Goal: Book appointment/travel/reservation

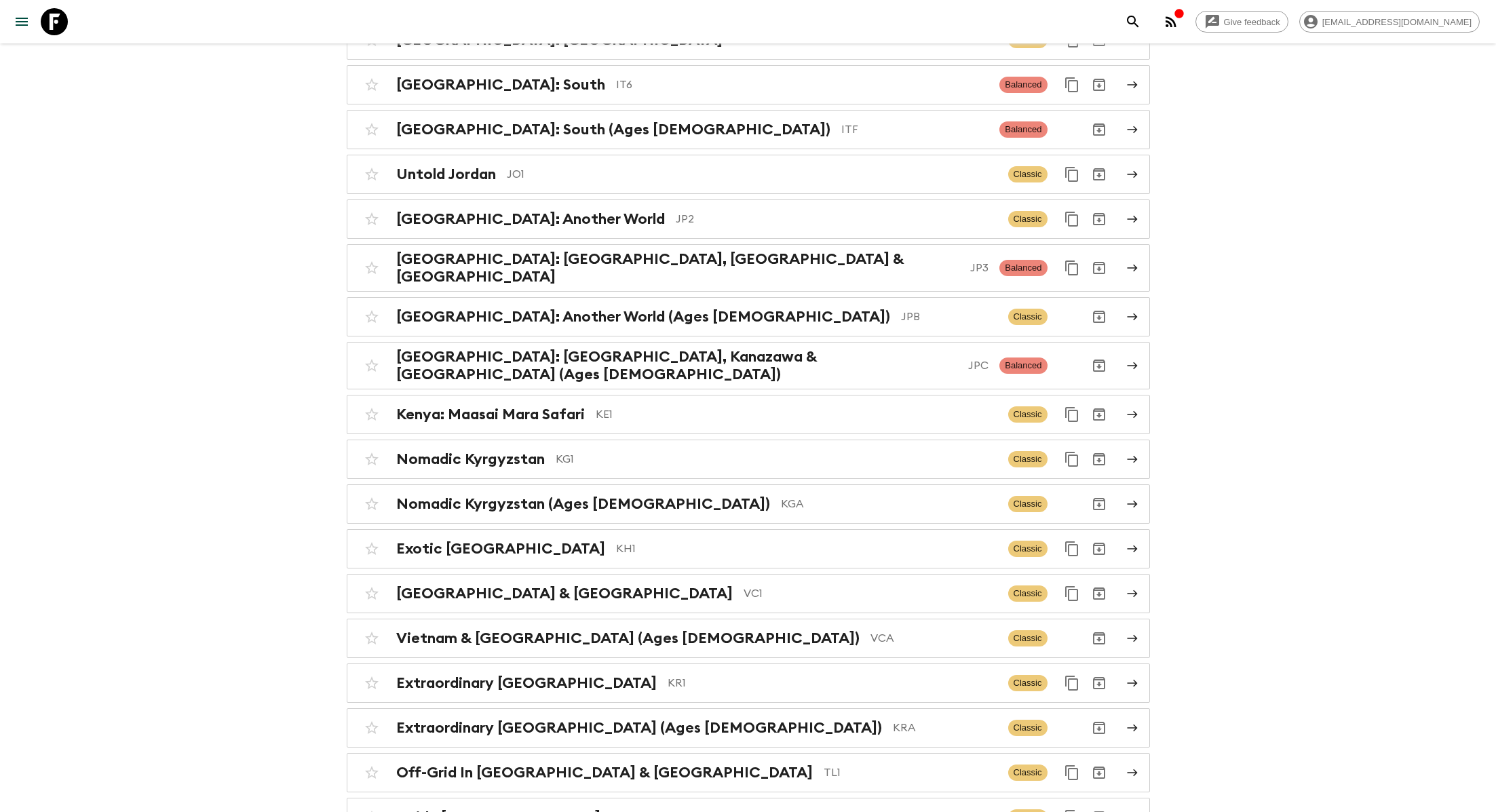
scroll to position [3244, 0]
click at [694, 450] on p "KG1" at bounding box center [777, 457] width 442 height 16
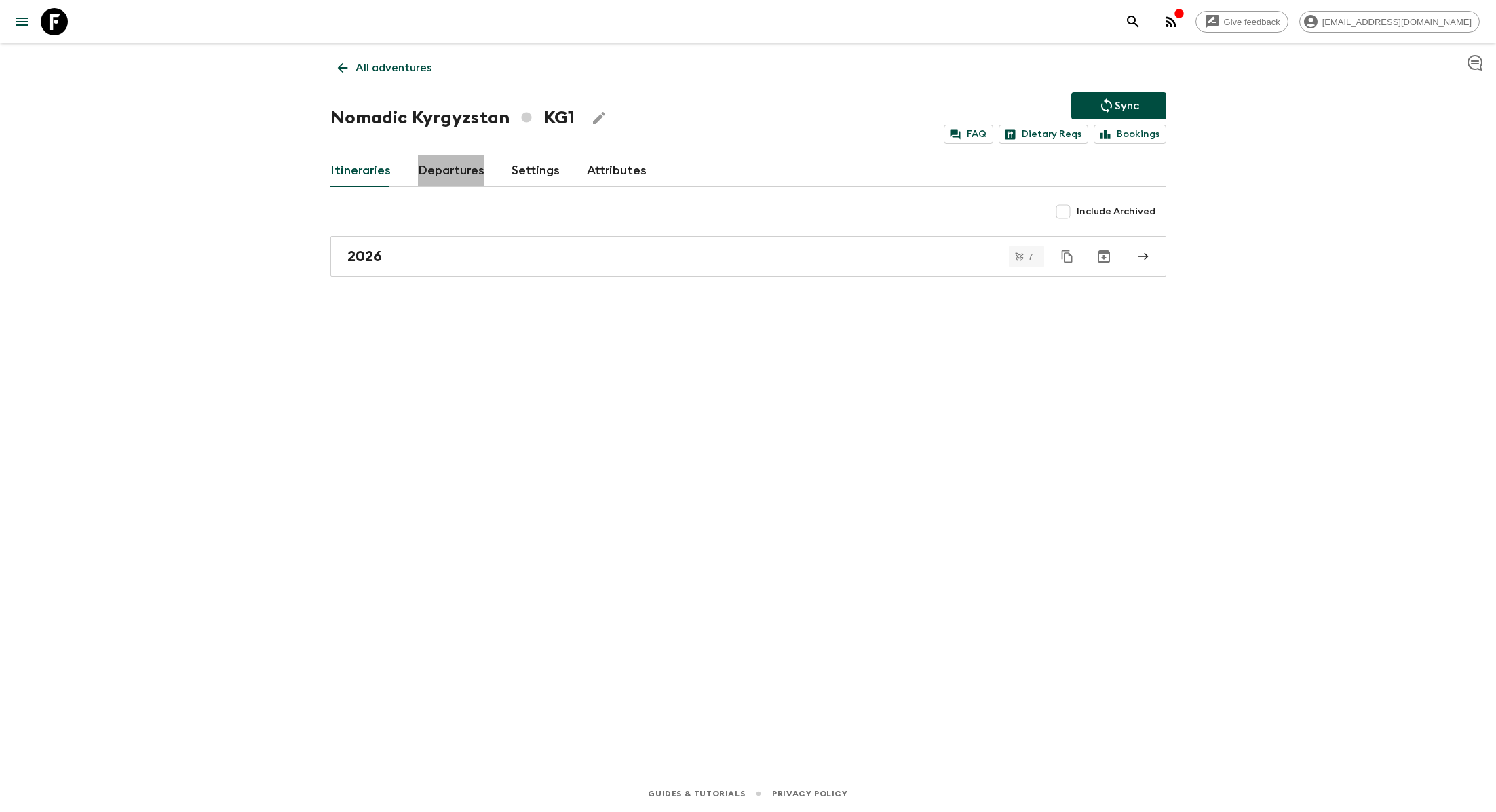
click at [467, 167] on link "Departures" at bounding box center [451, 170] width 66 height 33
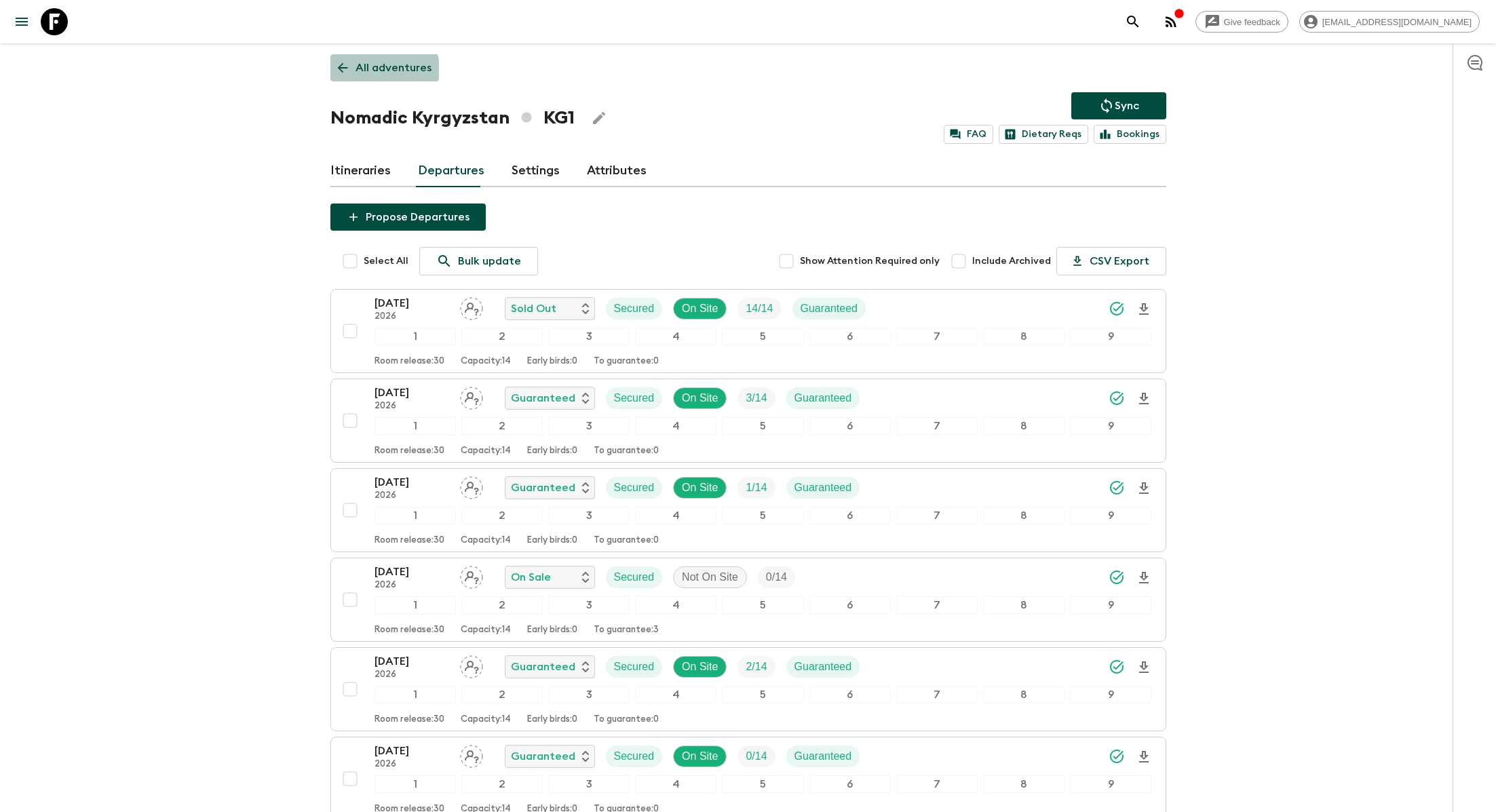
click at [378, 73] on p "All adventures" at bounding box center [393, 67] width 76 height 16
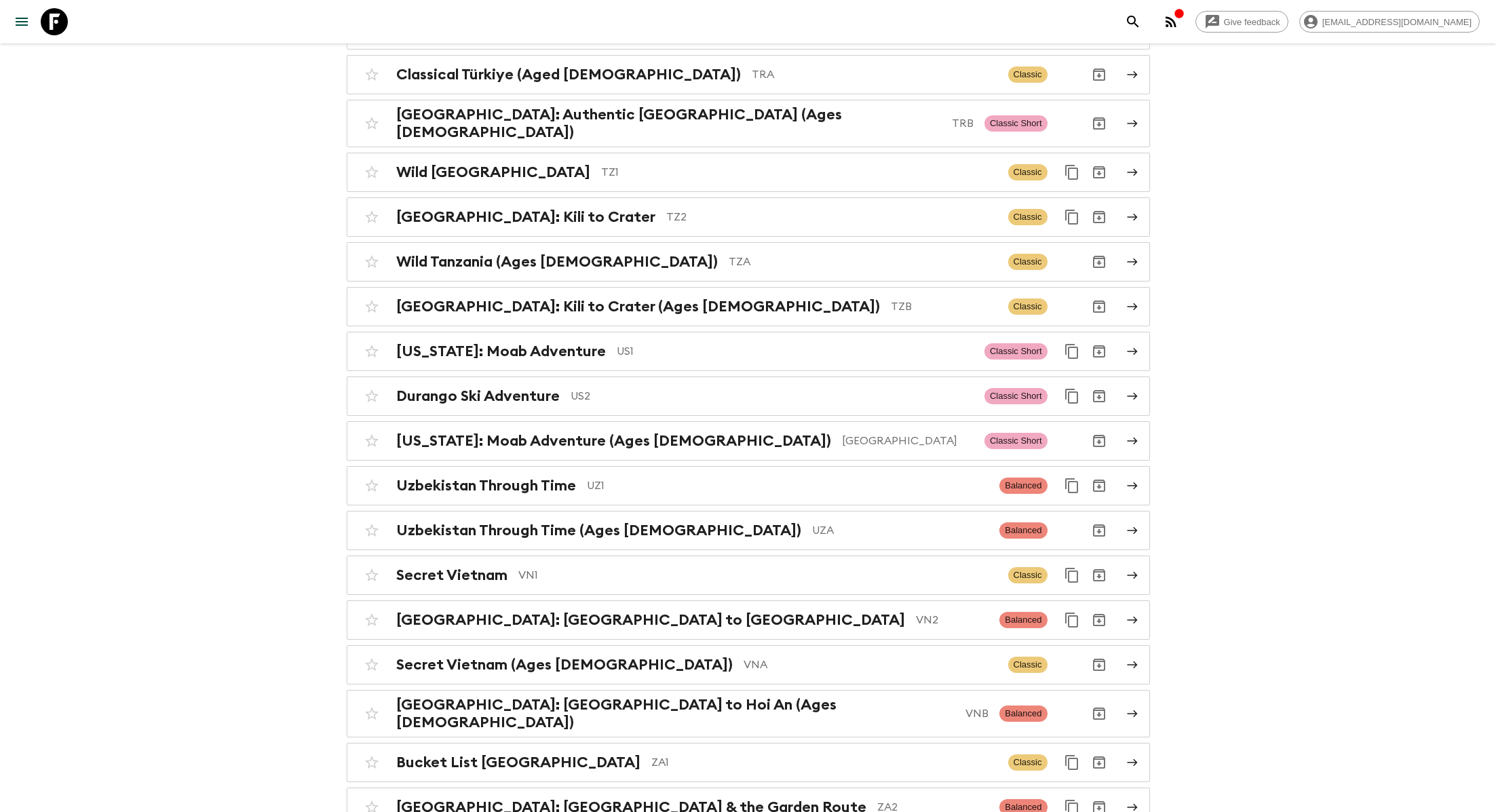
scroll to position [5838, 0]
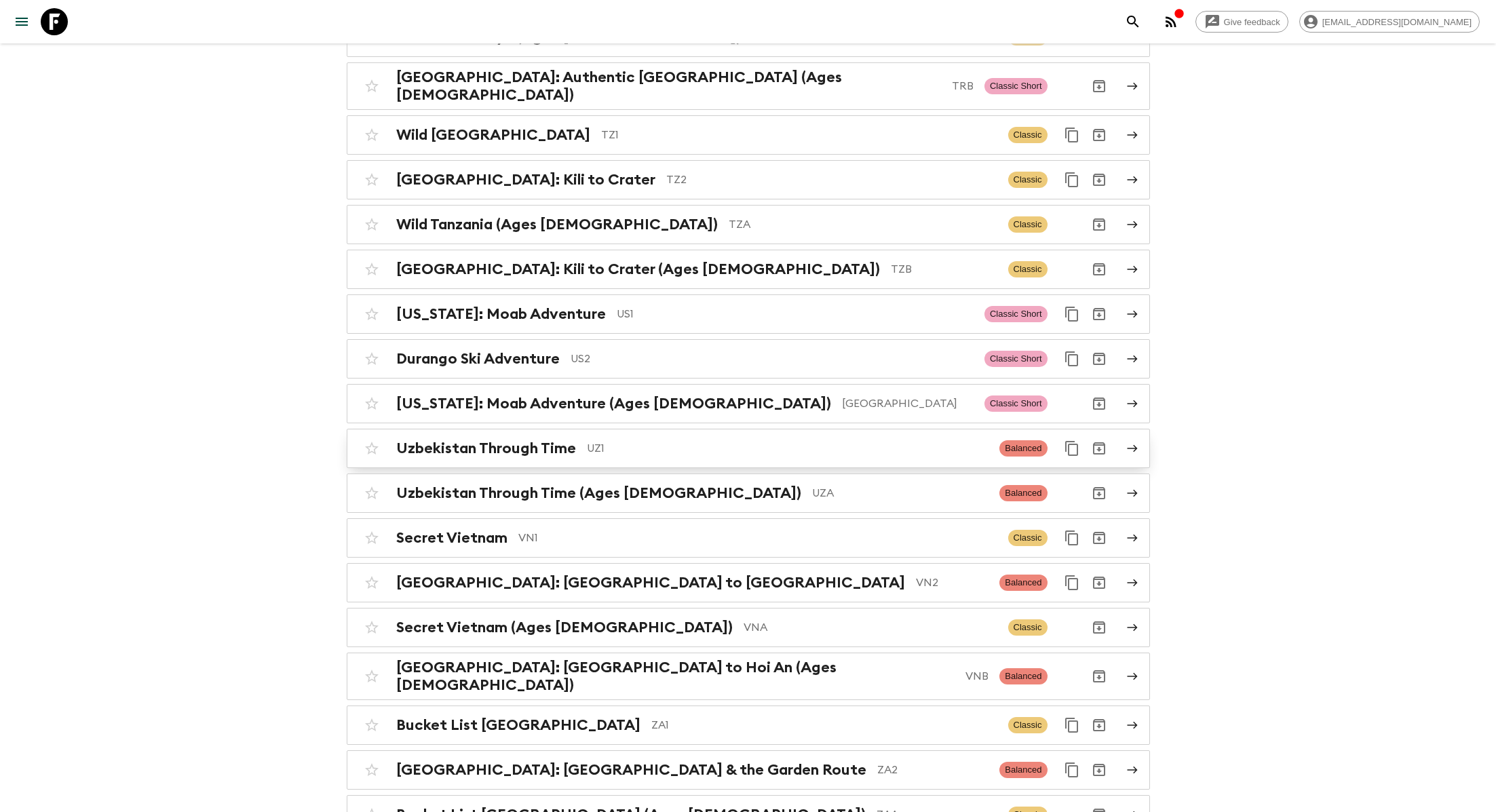
click at [623, 441] on p "UZ1" at bounding box center [788, 448] width 402 height 16
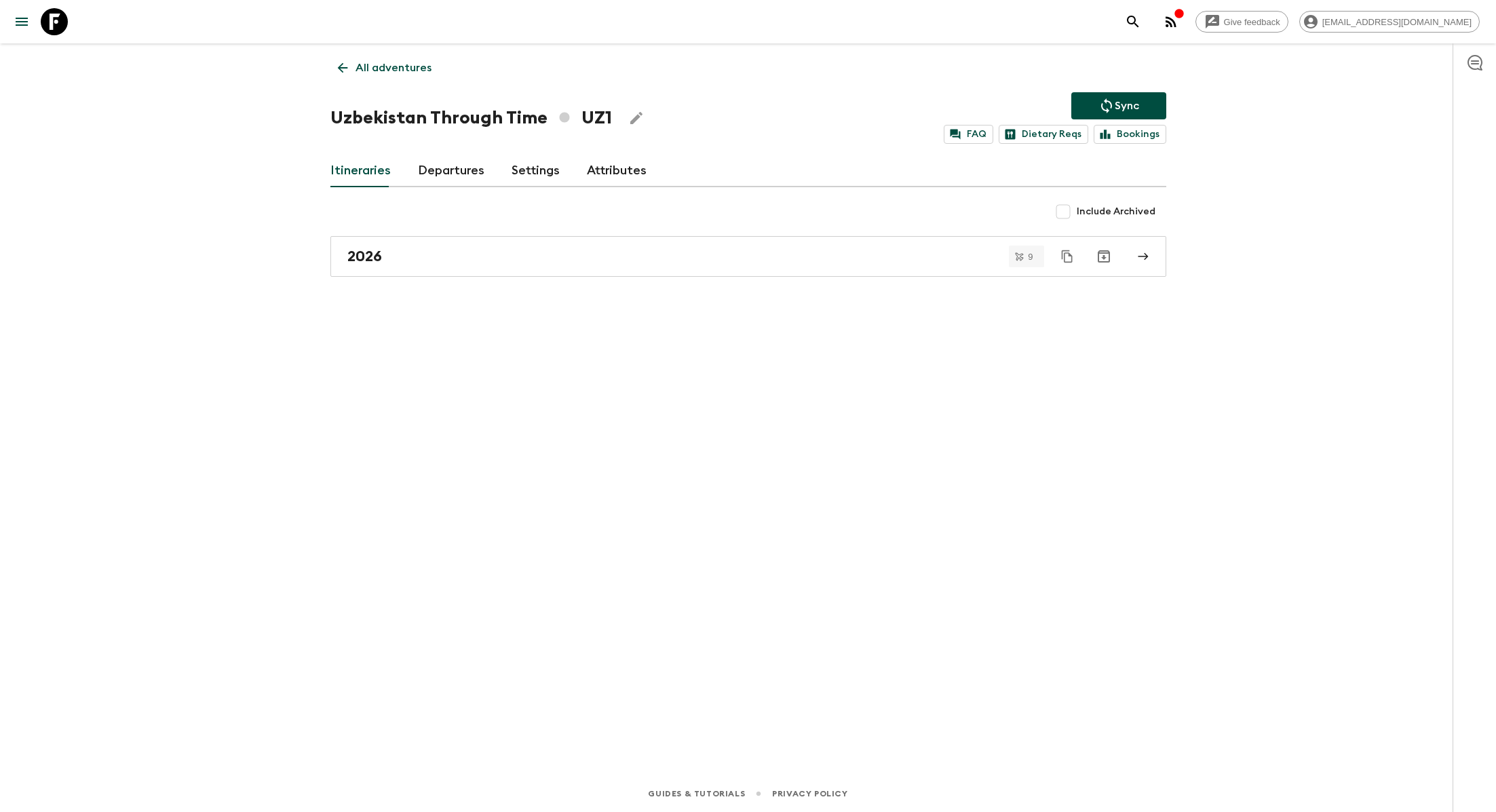
click at [449, 154] on link "Departures" at bounding box center [451, 170] width 66 height 33
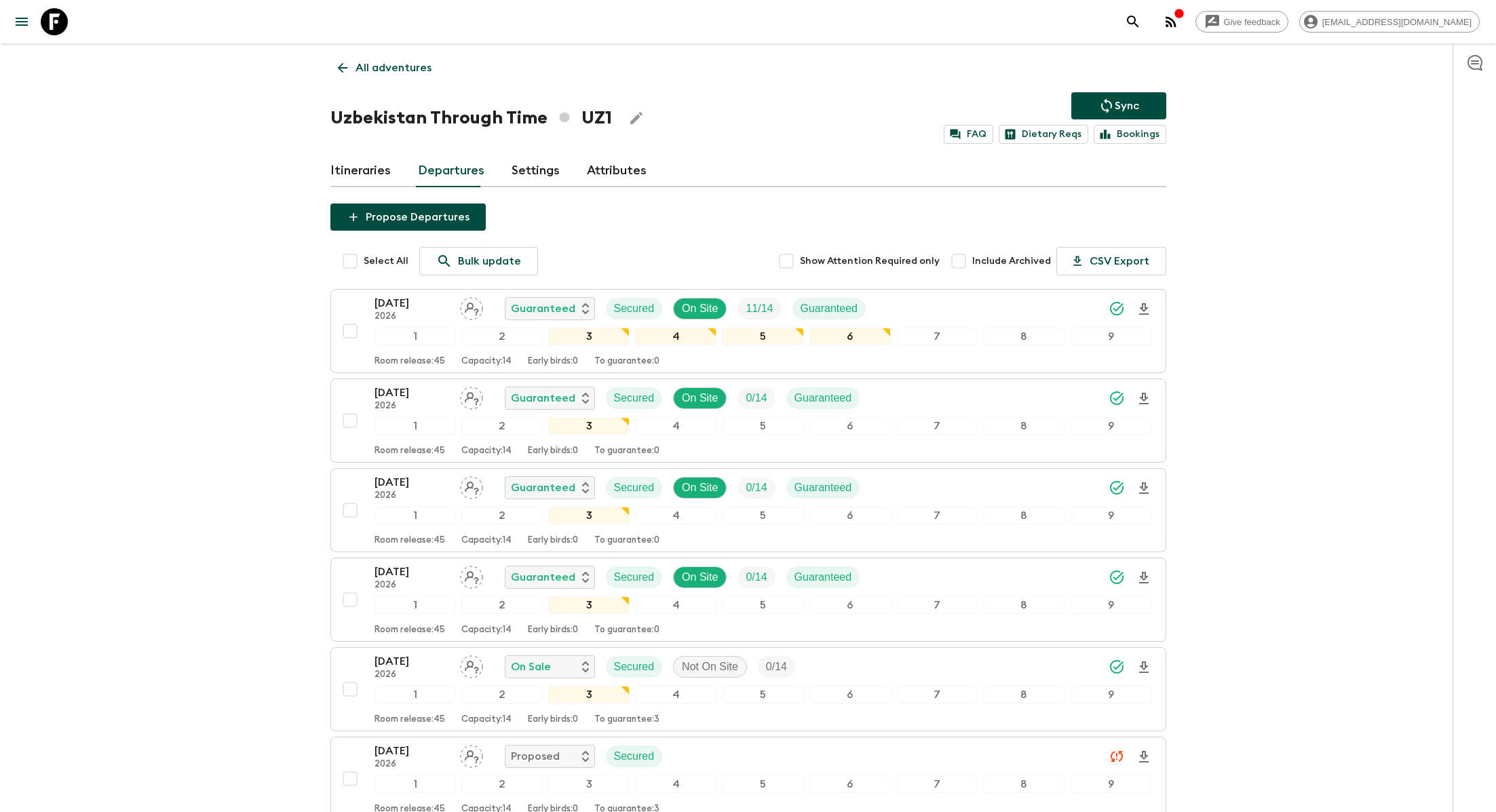
click at [360, 68] on p "All adventures" at bounding box center [393, 67] width 76 height 16
